Goal: Information Seeking & Learning: Understand process/instructions

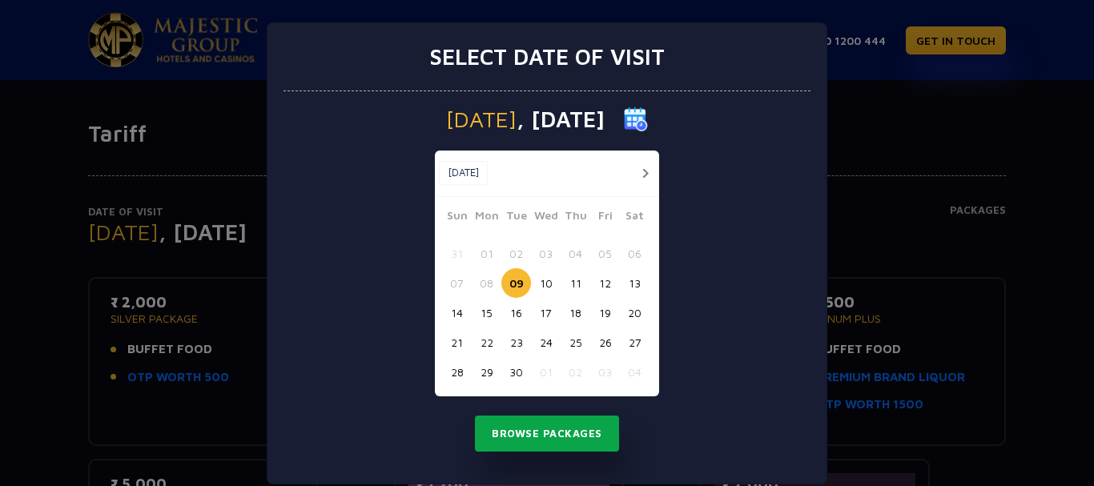
click at [536, 434] on button "Browse Packages" at bounding box center [547, 434] width 144 height 37
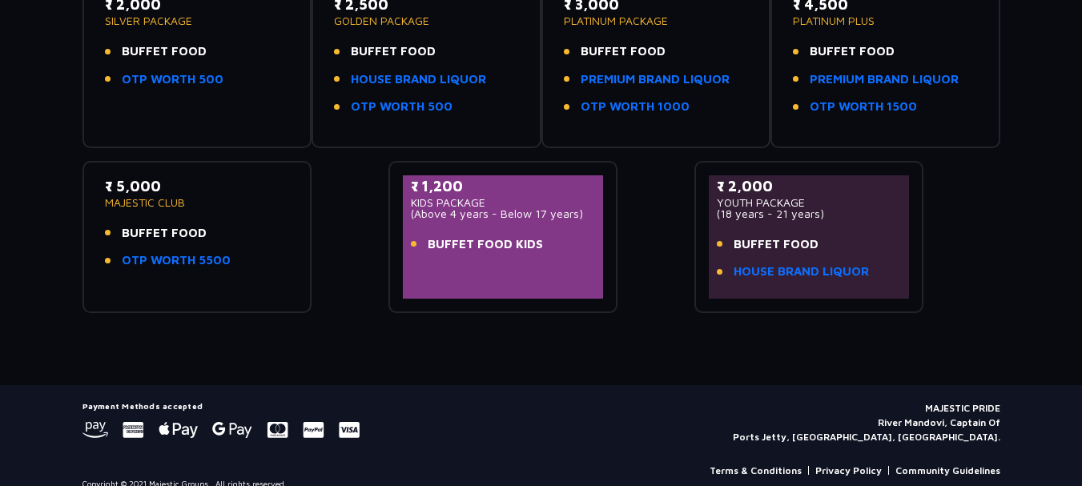
scroll to position [318, 0]
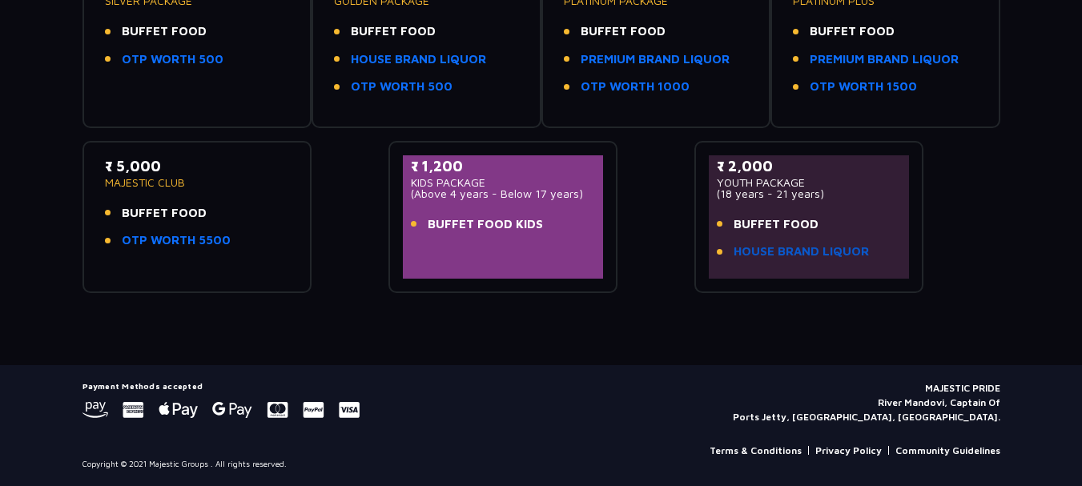
click at [784, 248] on link "HOUSE BRAND LIQUOR" at bounding box center [801, 252] width 135 height 18
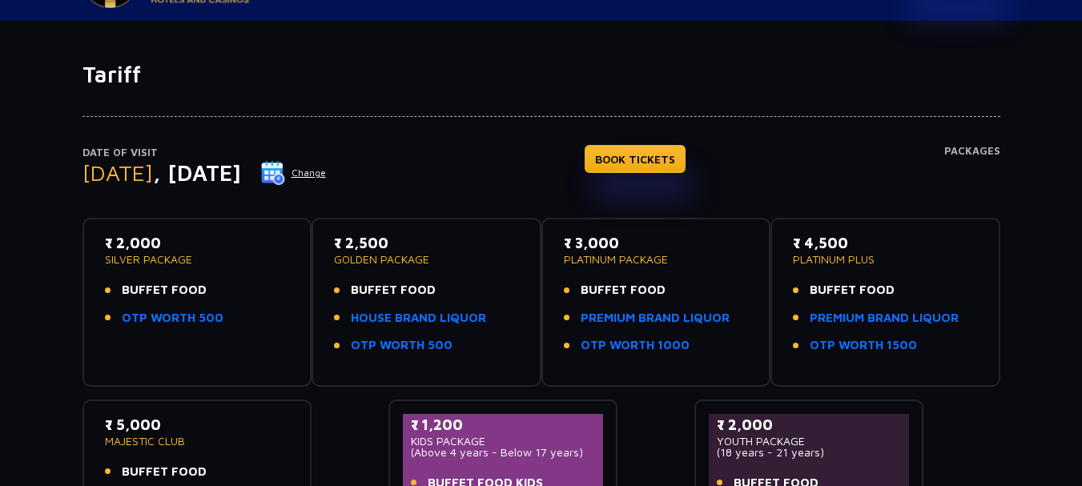
scroll to position [0, 0]
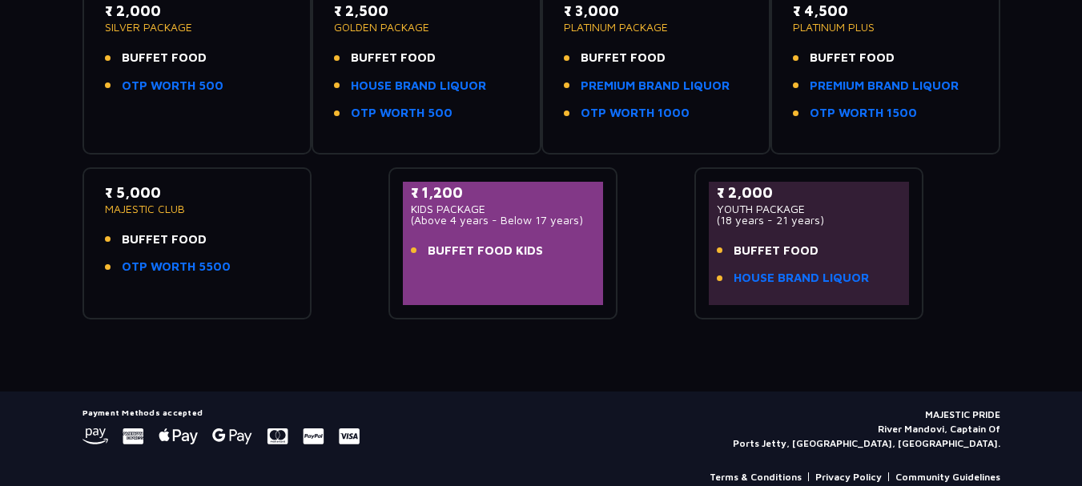
scroll to position [318, 0]
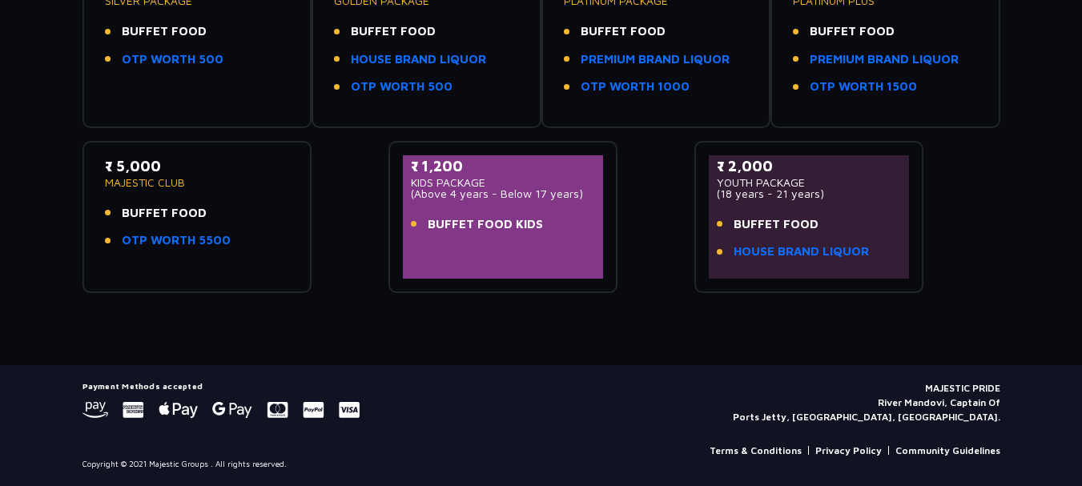
click at [779, 454] on link "Terms & Conditions" at bounding box center [756, 451] width 92 height 14
